Goal: Obtain resource: Obtain resource

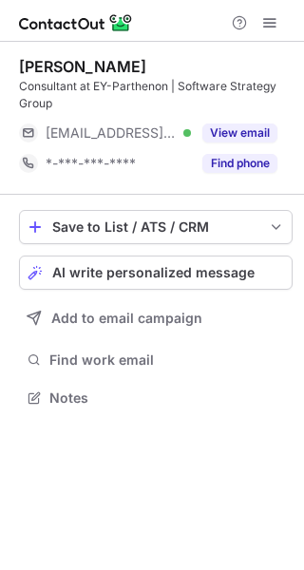
scroll to position [383, 304]
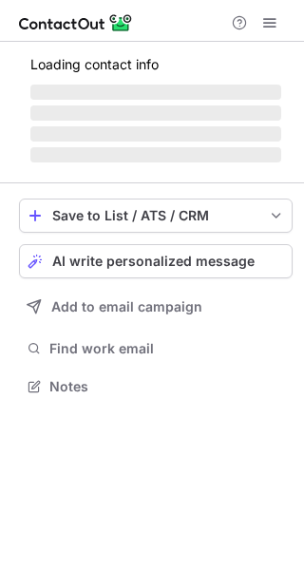
scroll to position [383, 304]
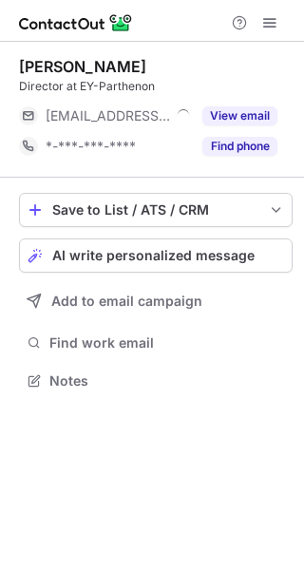
scroll to position [9, 9]
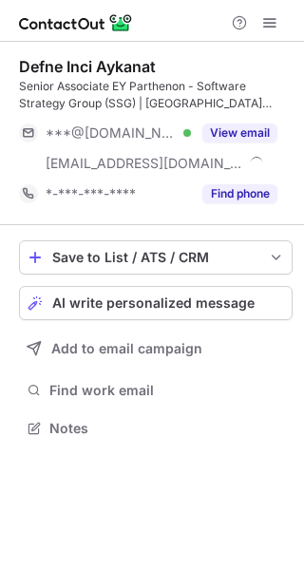
scroll to position [414, 304]
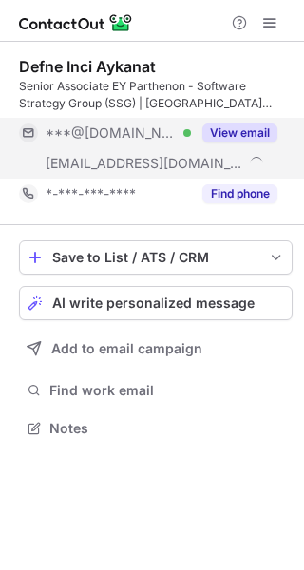
click at [215, 132] on button "View email" at bounding box center [239, 132] width 75 height 19
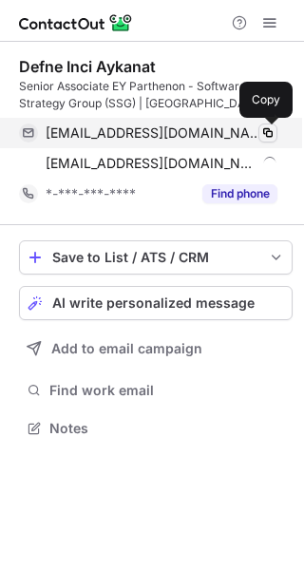
click at [271, 136] on span at bounding box center [267, 132] width 15 height 15
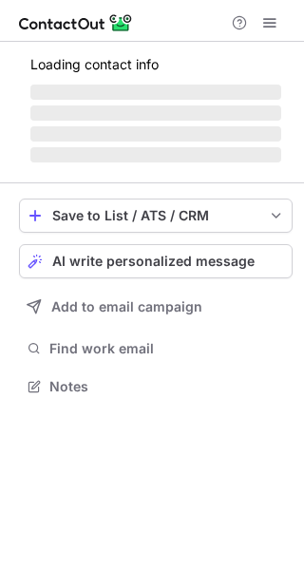
scroll to position [397, 304]
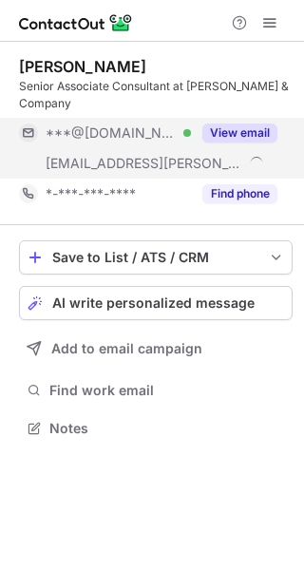
click at [246, 125] on div "View email" at bounding box center [234, 133] width 86 height 30
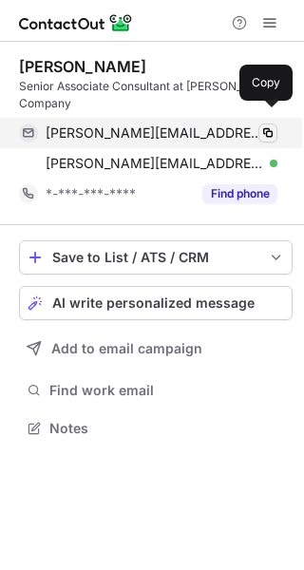
drag, startPoint x: 271, startPoint y: 109, endPoint x: 271, endPoint y: 121, distance: 11.4
click at [271, 125] on span at bounding box center [267, 132] width 15 height 15
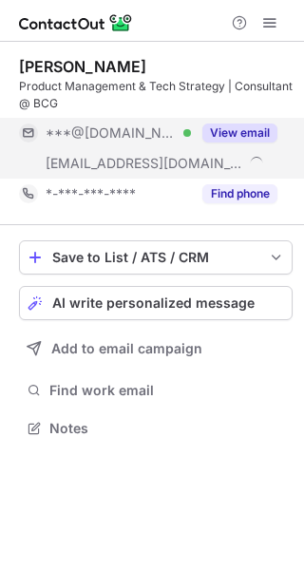
scroll to position [414, 304]
click at [238, 125] on button "View email" at bounding box center [239, 132] width 75 height 19
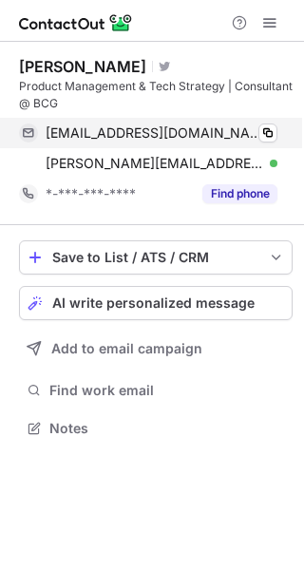
click at [277, 136] on div "samdariaa@gmail.com Verified Copy" at bounding box center [148, 133] width 258 height 30
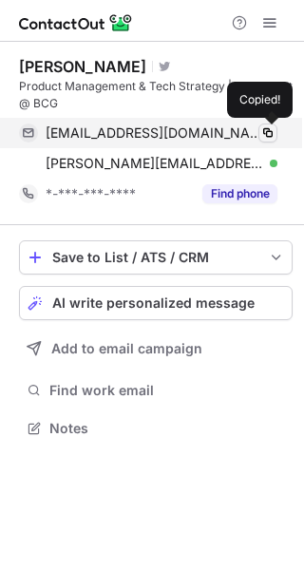
click at [269, 130] on span at bounding box center [267, 132] width 15 height 15
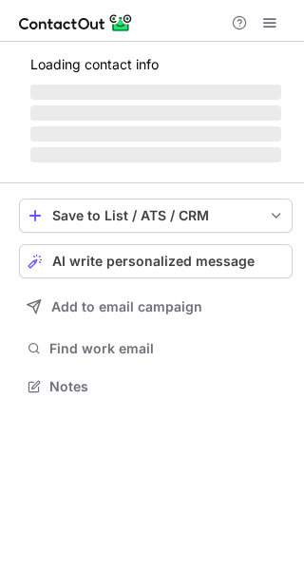
scroll to position [414, 304]
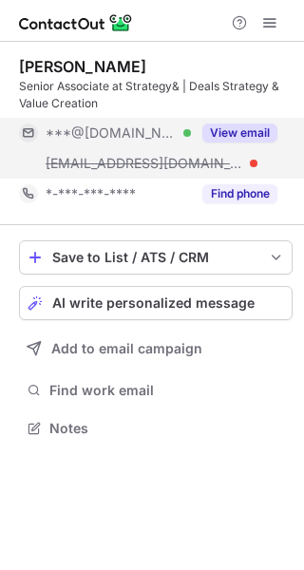
click at [244, 119] on div "View email" at bounding box center [234, 133] width 86 height 30
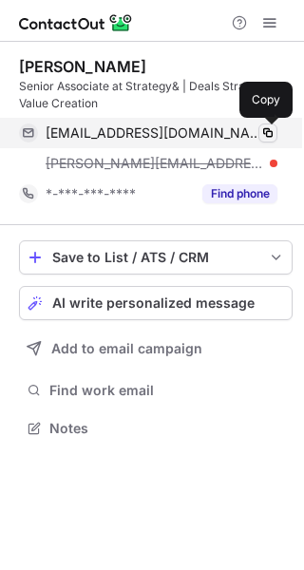
click at [266, 123] on button at bounding box center [267, 132] width 19 height 19
